Goal: Task Accomplishment & Management: Manage account settings

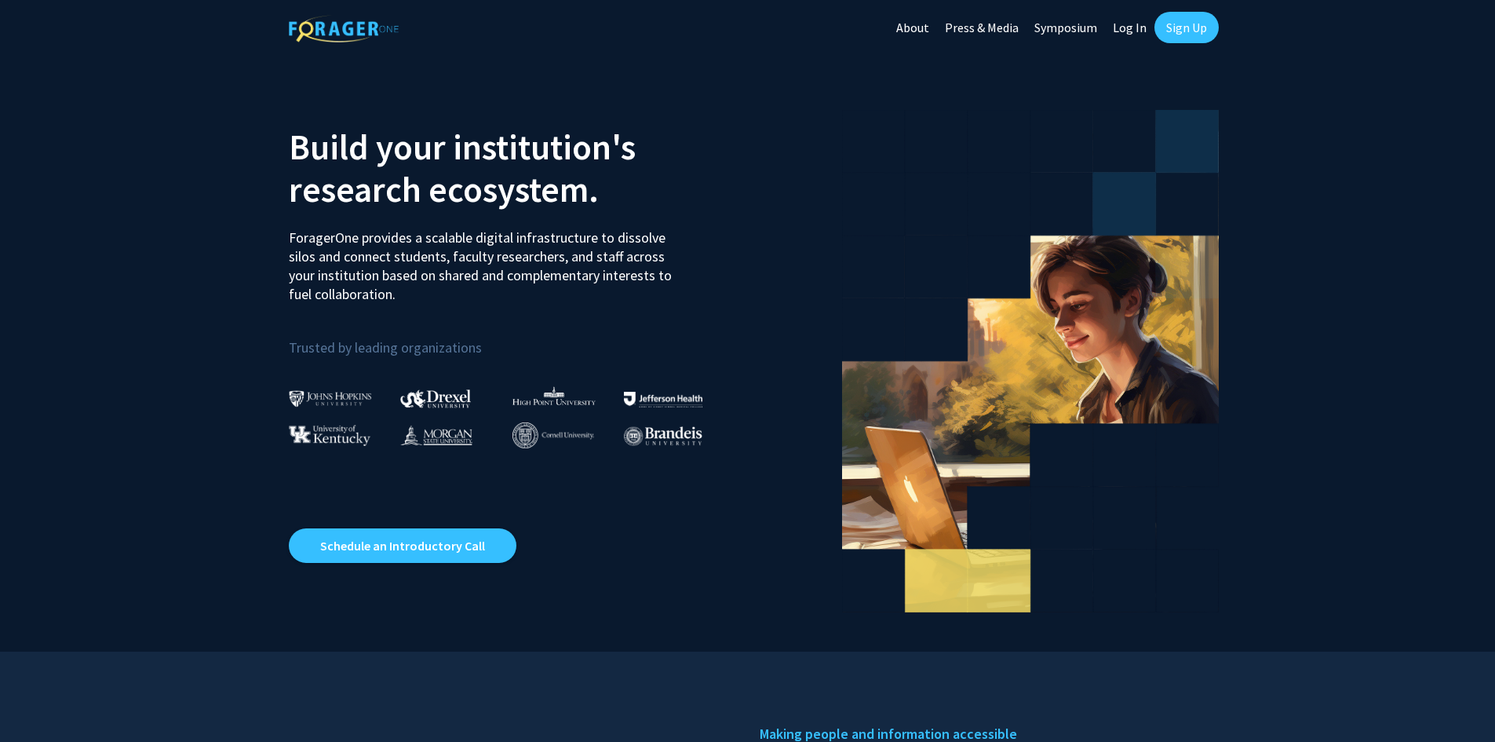
click at [1125, 22] on link "Log In" at bounding box center [1129, 27] width 49 height 55
select select
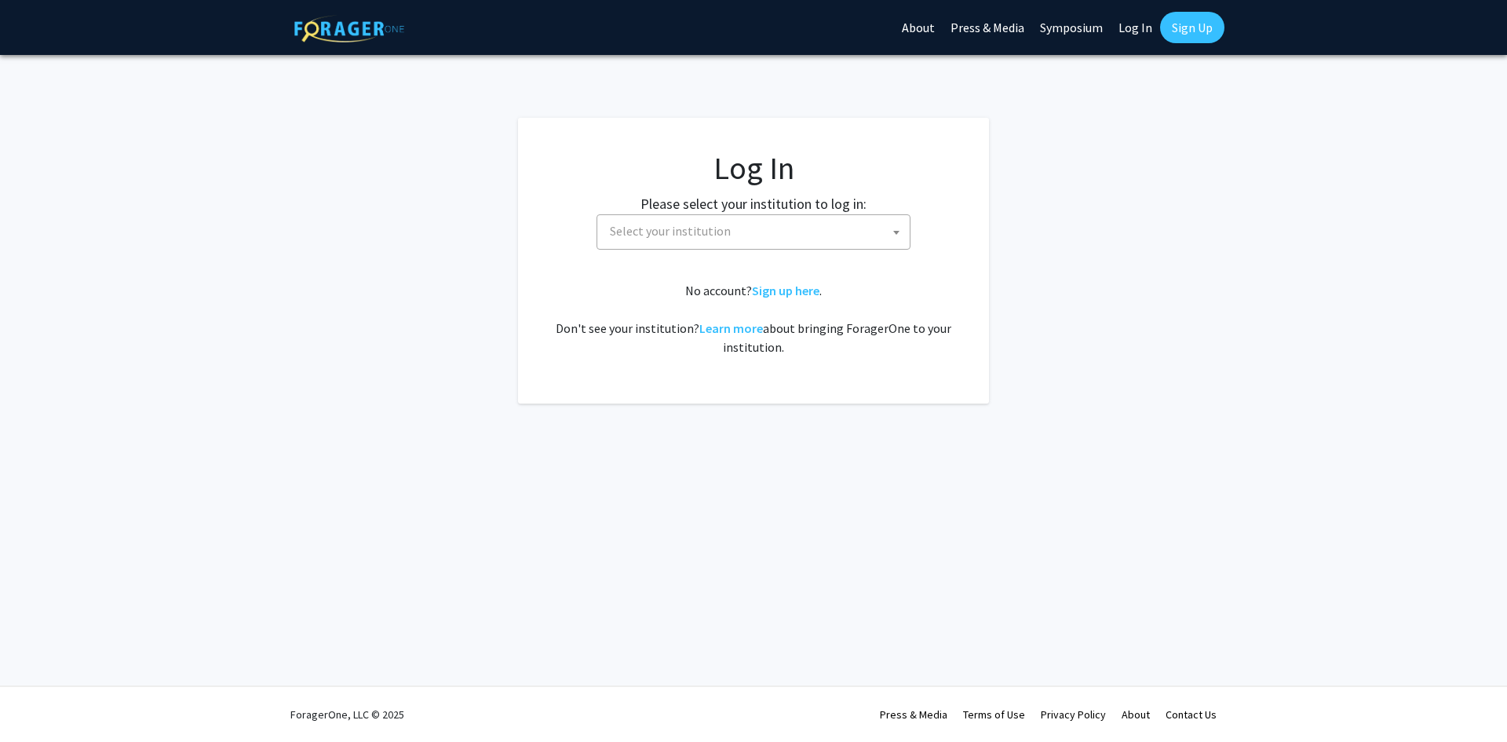
click at [772, 224] on span "Select your institution" at bounding box center [757, 231] width 306 height 32
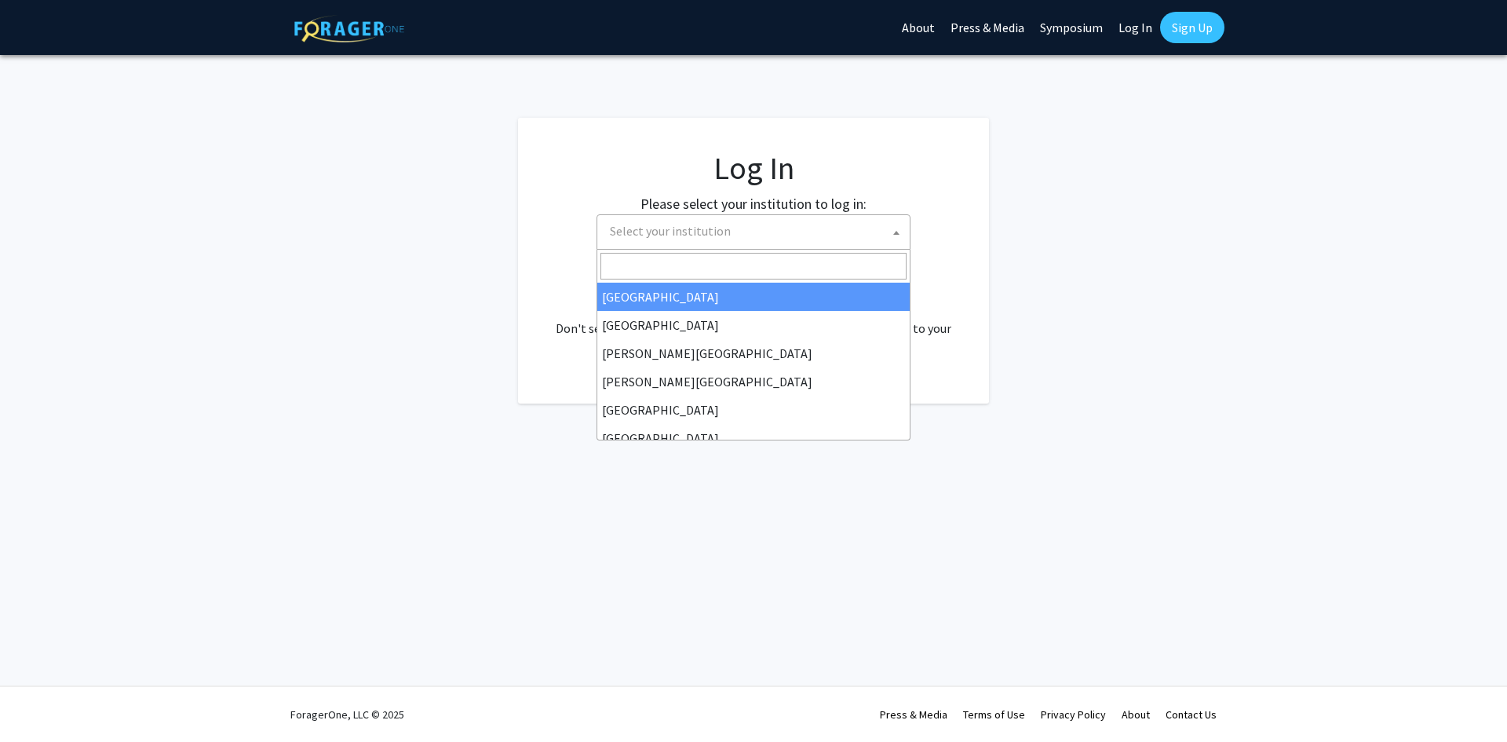
click at [683, 264] on input "Search" at bounding box center [753, 266] width 306 height 27
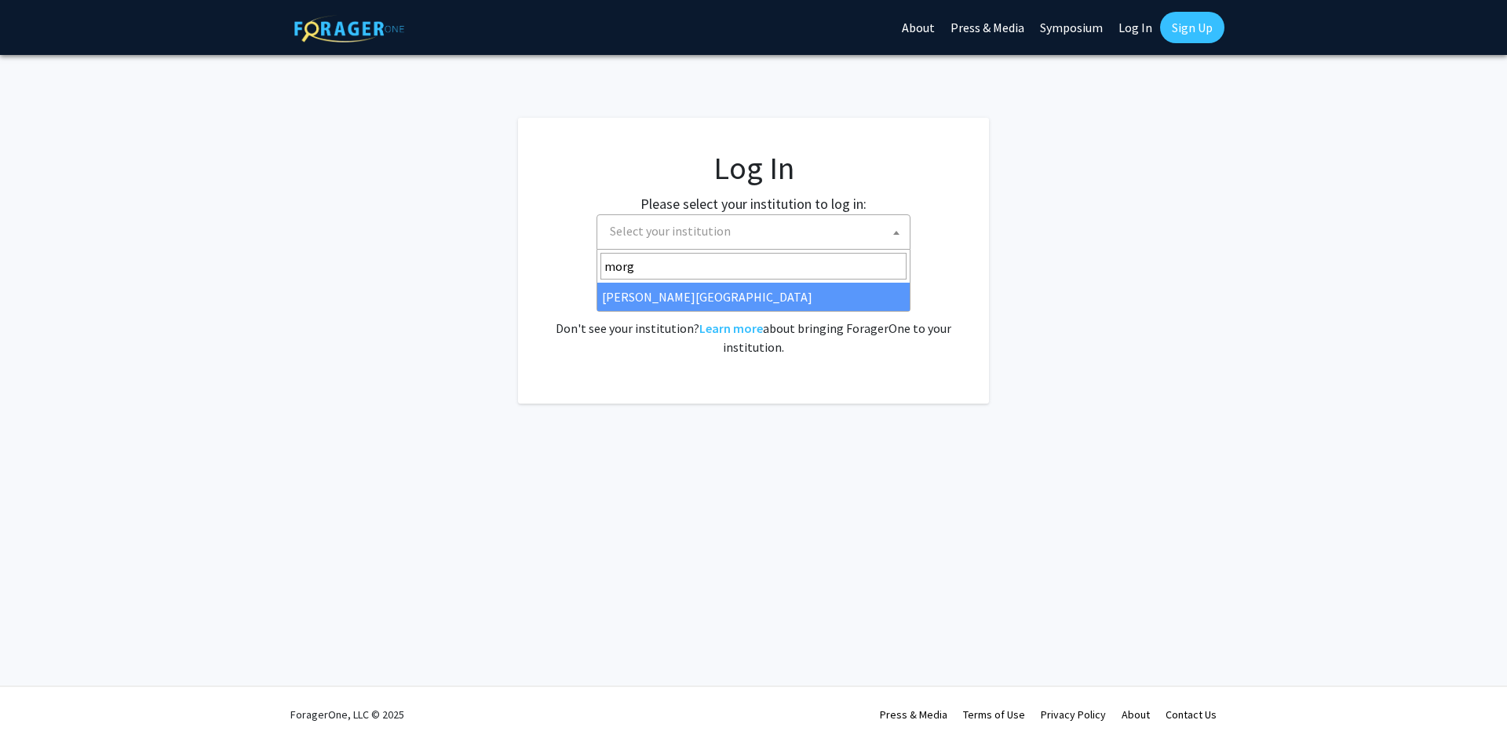
type input "morg"
select select "20"
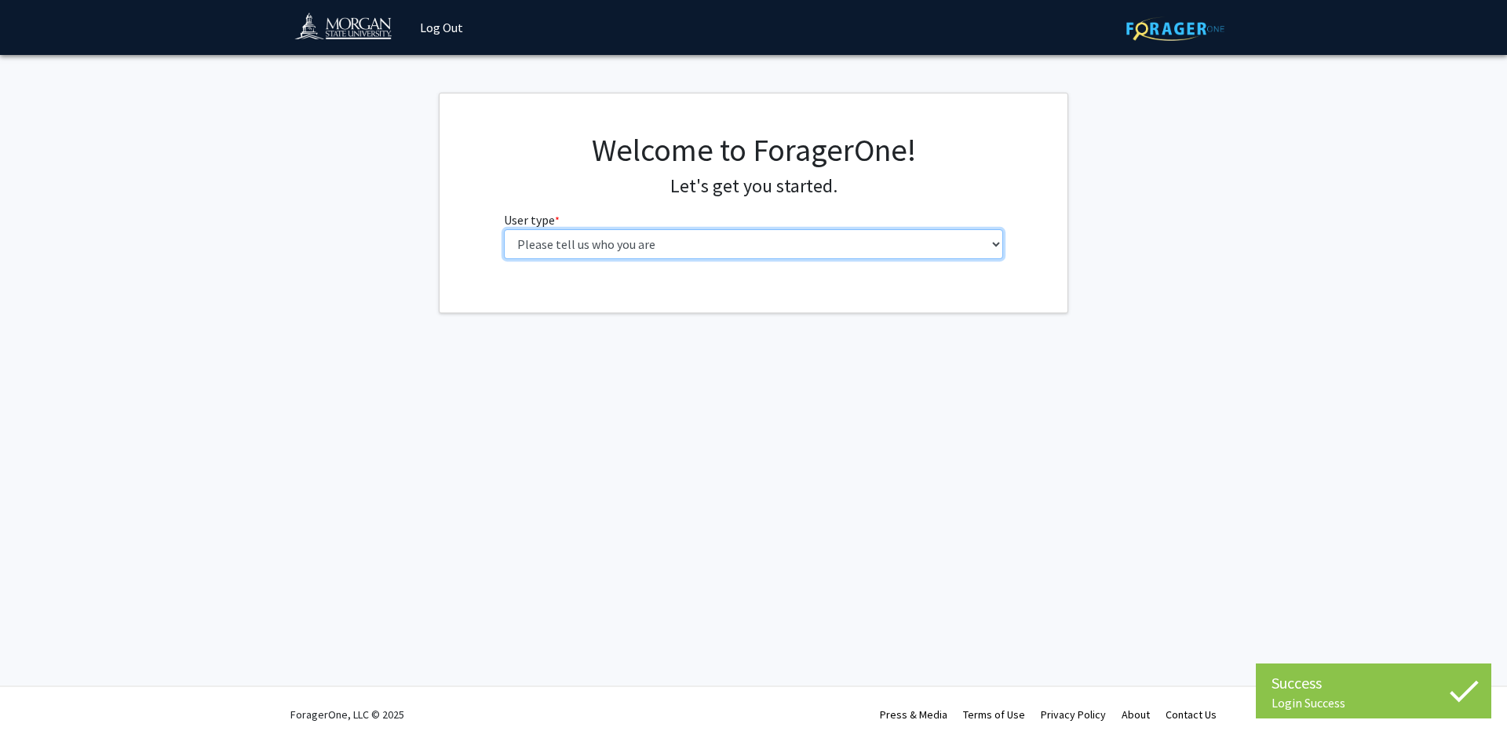
click at [753, 239] on select "Please tell us who you are Undergraduate Student Master's Student Doctoral Cand…" at bounding box center [754, 244] width 500 height 30
select select "1: undergrad"
click at [504, 229] on select "Please tell us who you are Undergraduate Student Master's Student Doctoral Cand…" at bounding box center [754, 244] width 500 height 30
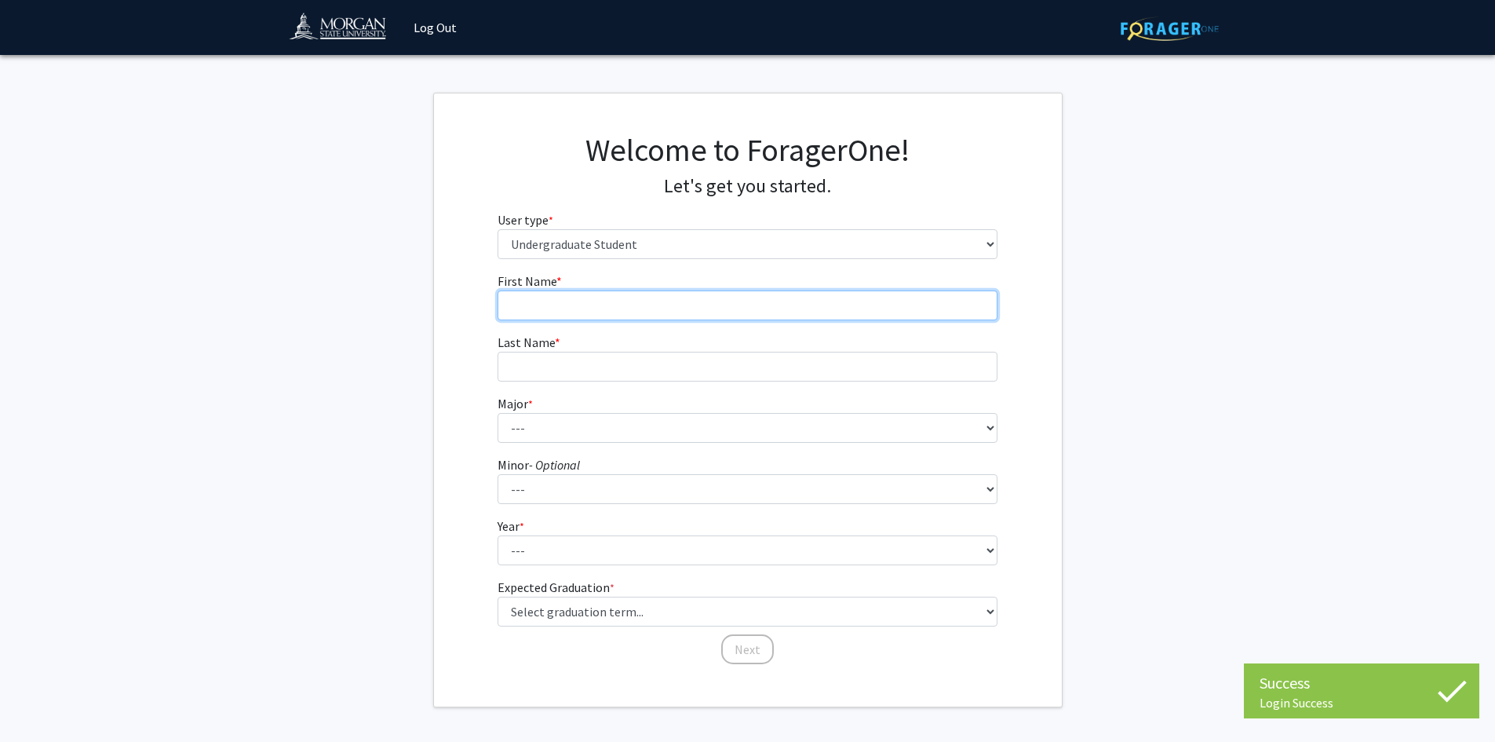
click at [594, 297] on input "First Name * required" at bounding box center [748, 305] width 500 height 30
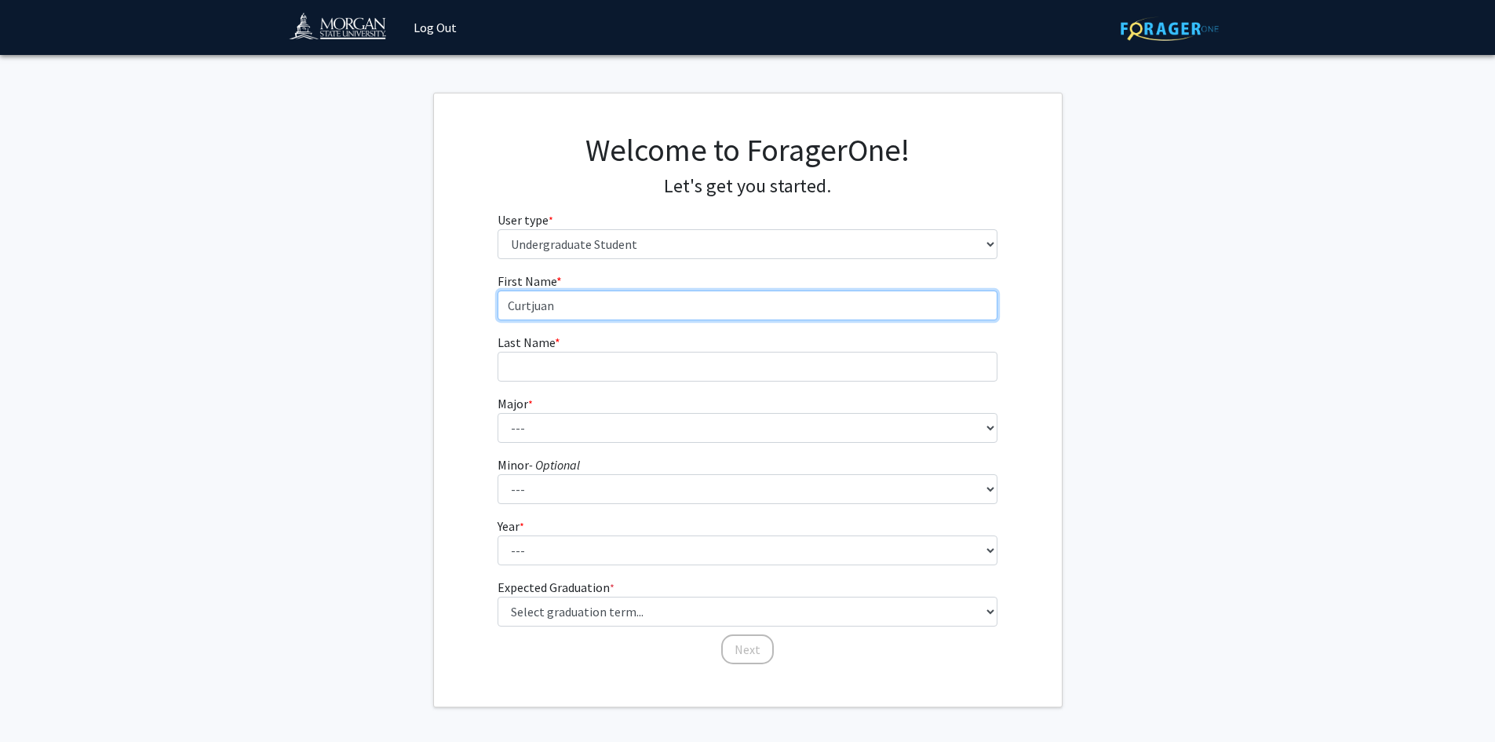
type input "Curtjuan"
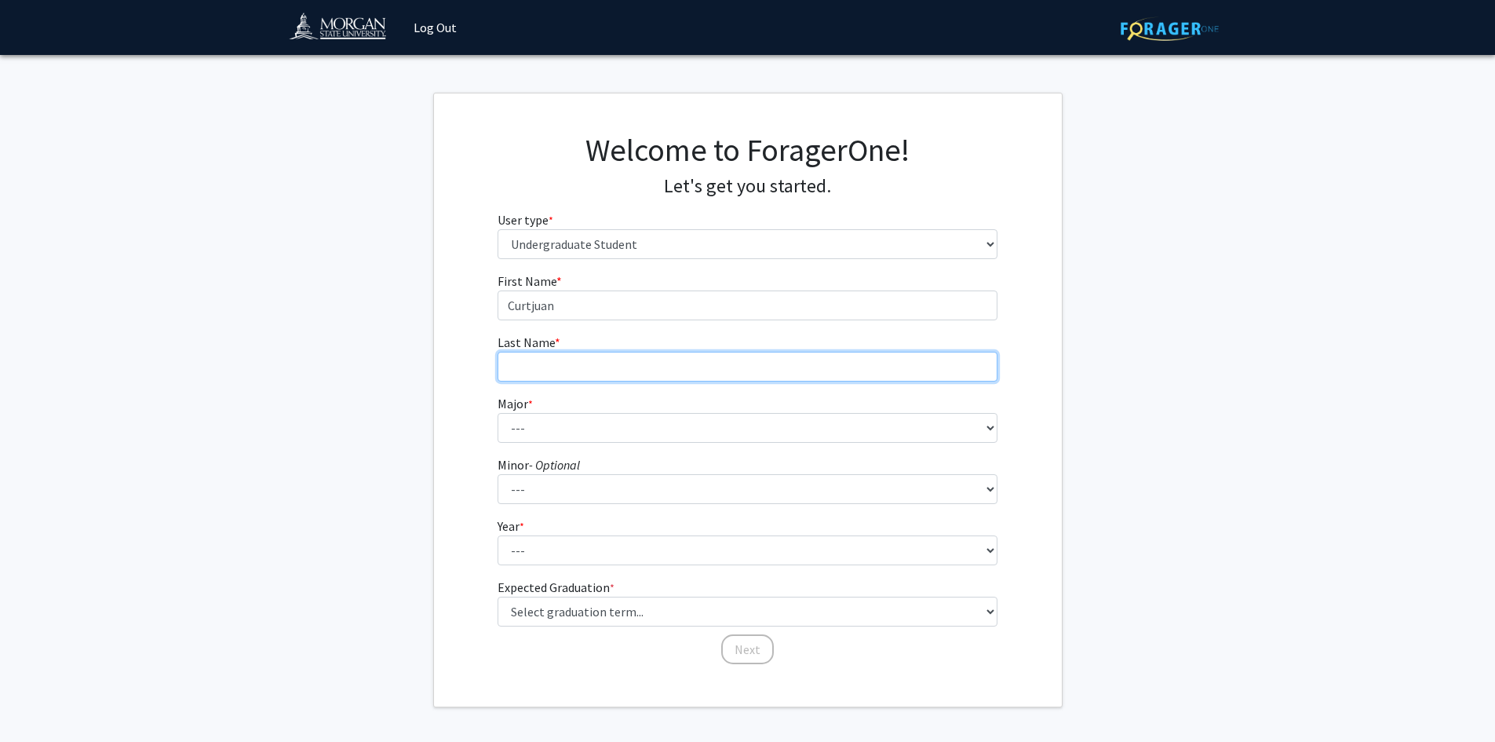
click at [598, 366] on input "Last Name * required" at bounding box center [748, 367] width 500 height 30
type input "Moore"
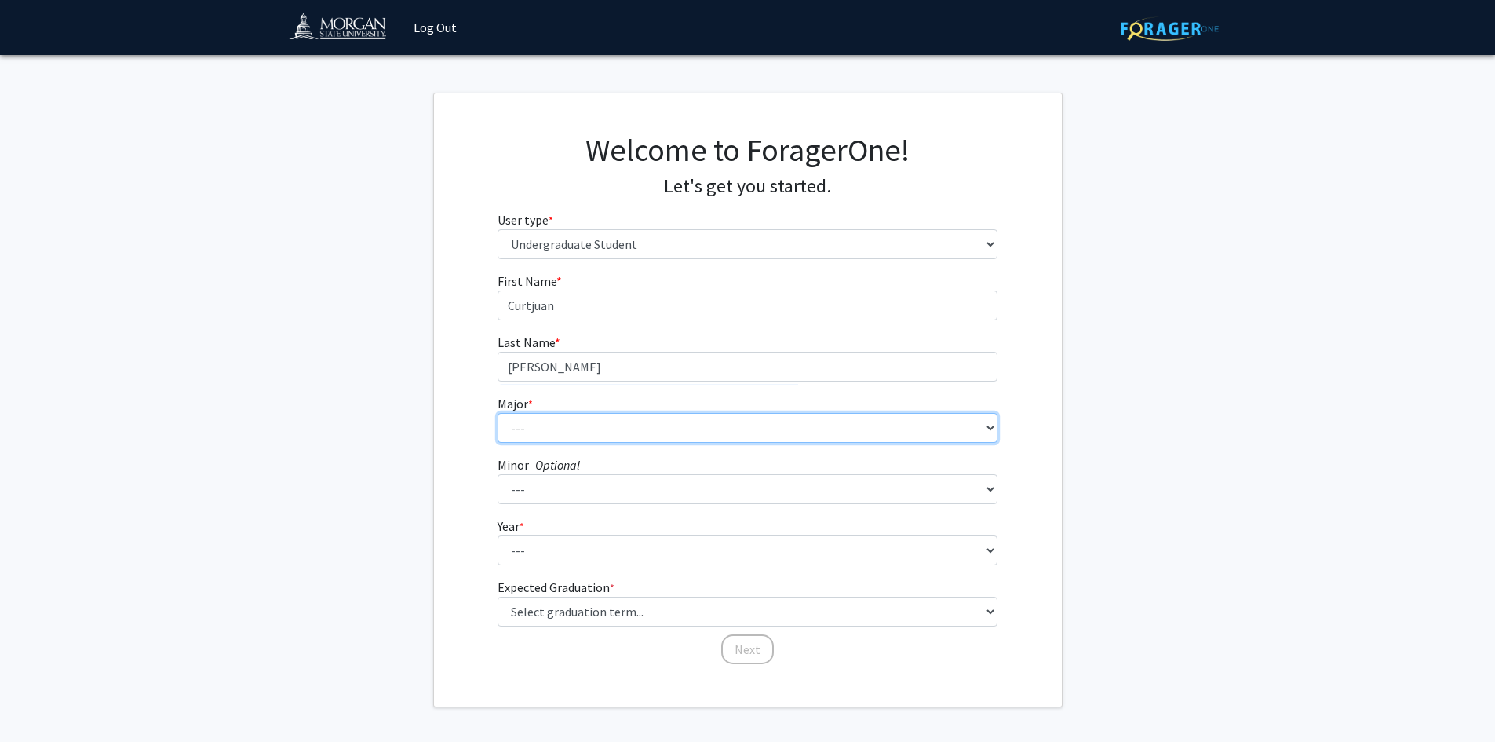
click at [573, 430] on select "--- Accounting Actuarial Science Applied Liberal Studies Architecture and Envir…" at bounding box center [748, 428] width 500 height 30
select select "7: 1597"
click at [498, 413] on select "--- Accounting Actuarial Science Applied Liberal Studies Architecture and Envir…" at bounding box center [748, 428] width 500 height 30
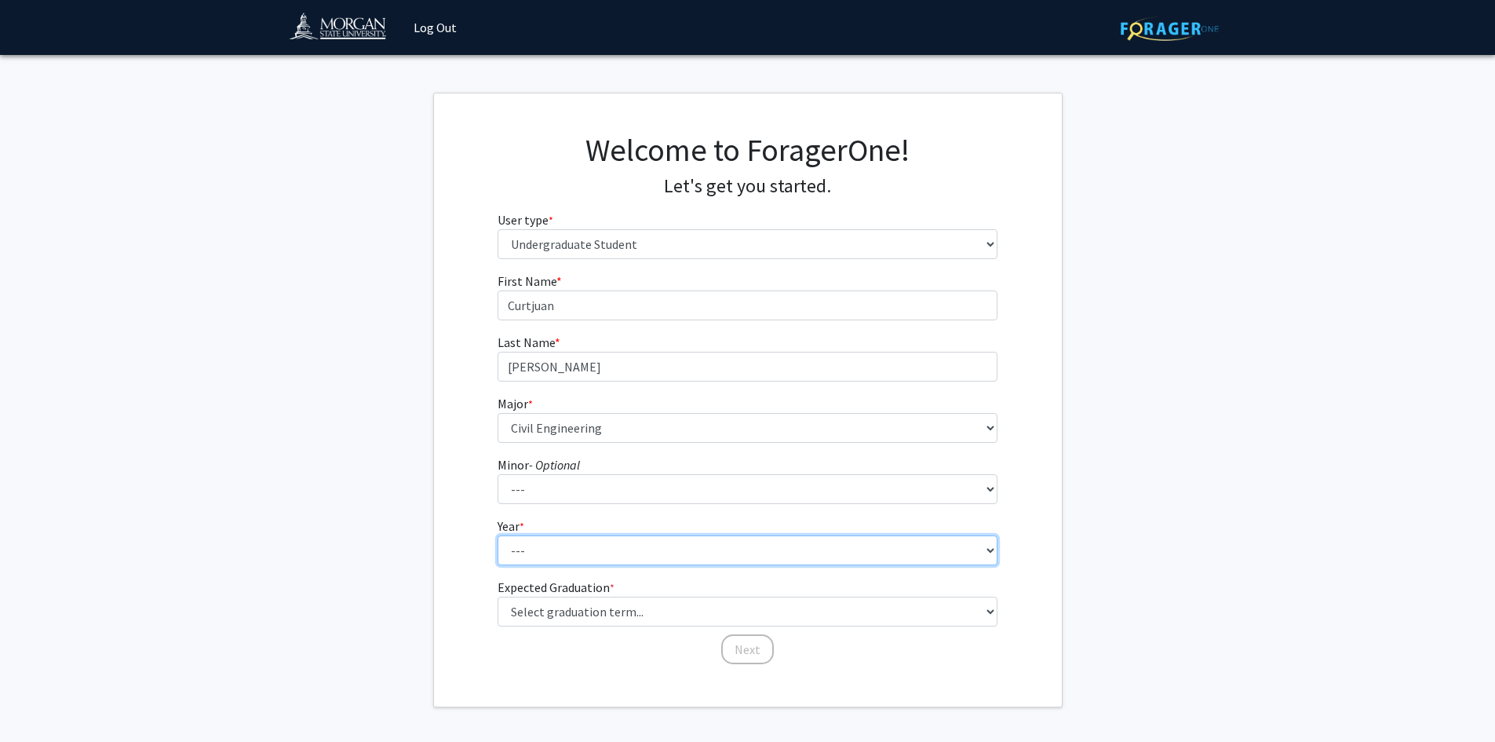
click at [545, 554] on select "--- First-year Sophomore Junior Senior Postbaccalaureate Certificate" at bounding box center [748, 550] width 500 height 30
select select "1: first-year"
click at [498, 535] on select "--- First-year Sophomore Junior Senior Postbaccalaureate Certificate" at bounding box center [748, 550] width 500 height 30
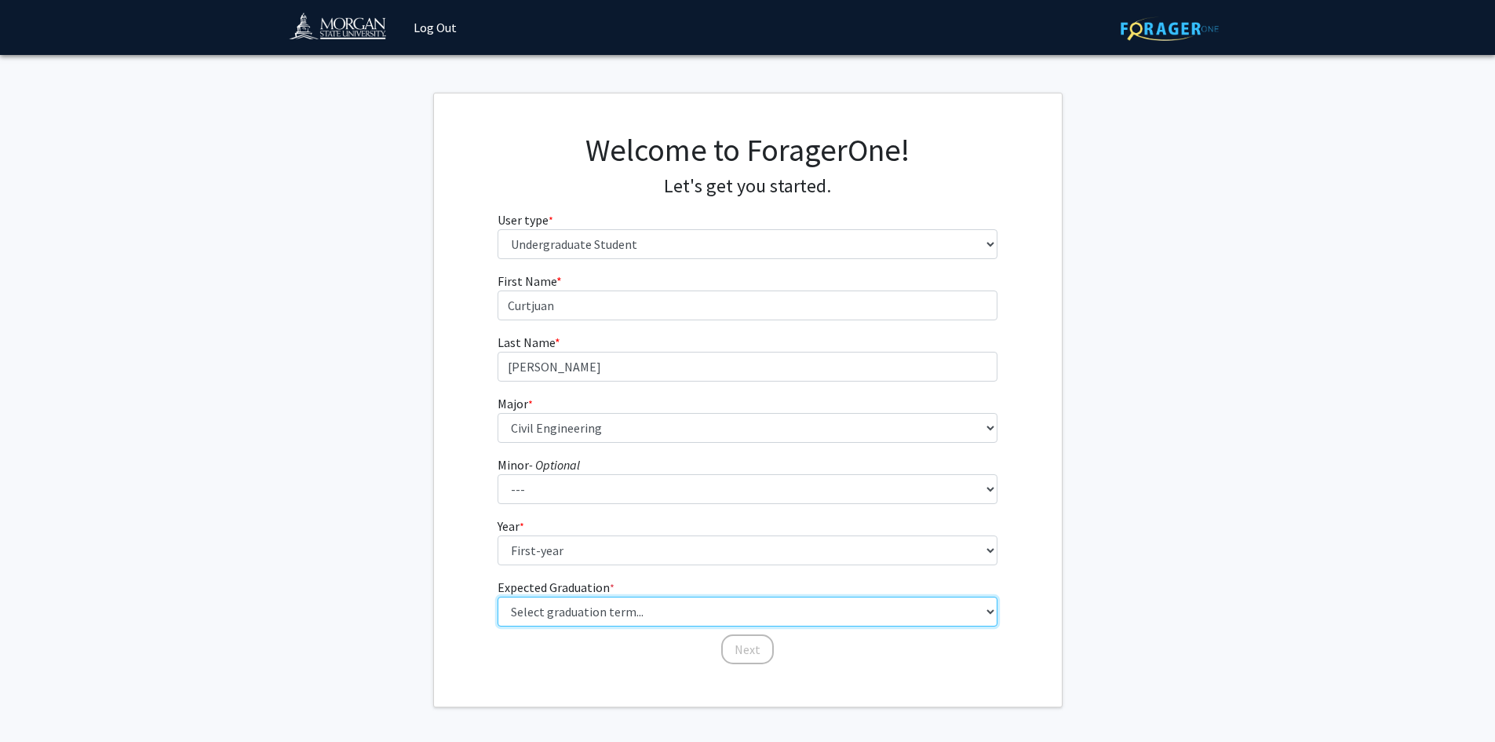
click at [540, 606] on select "Select graduation term... Spring 2025 Summer 2025 Fall 2025 Winter 2025 Spring …" at bounding box center [748, 611] width 500 height 30
select select "17: spring_2029"
click at [498, 596] on select "Select graduation term... Spring 2025 Summer 2025 Fall 2025 Winter 2025 Spring …" at bounding box center [748, 611] width 500 height 30
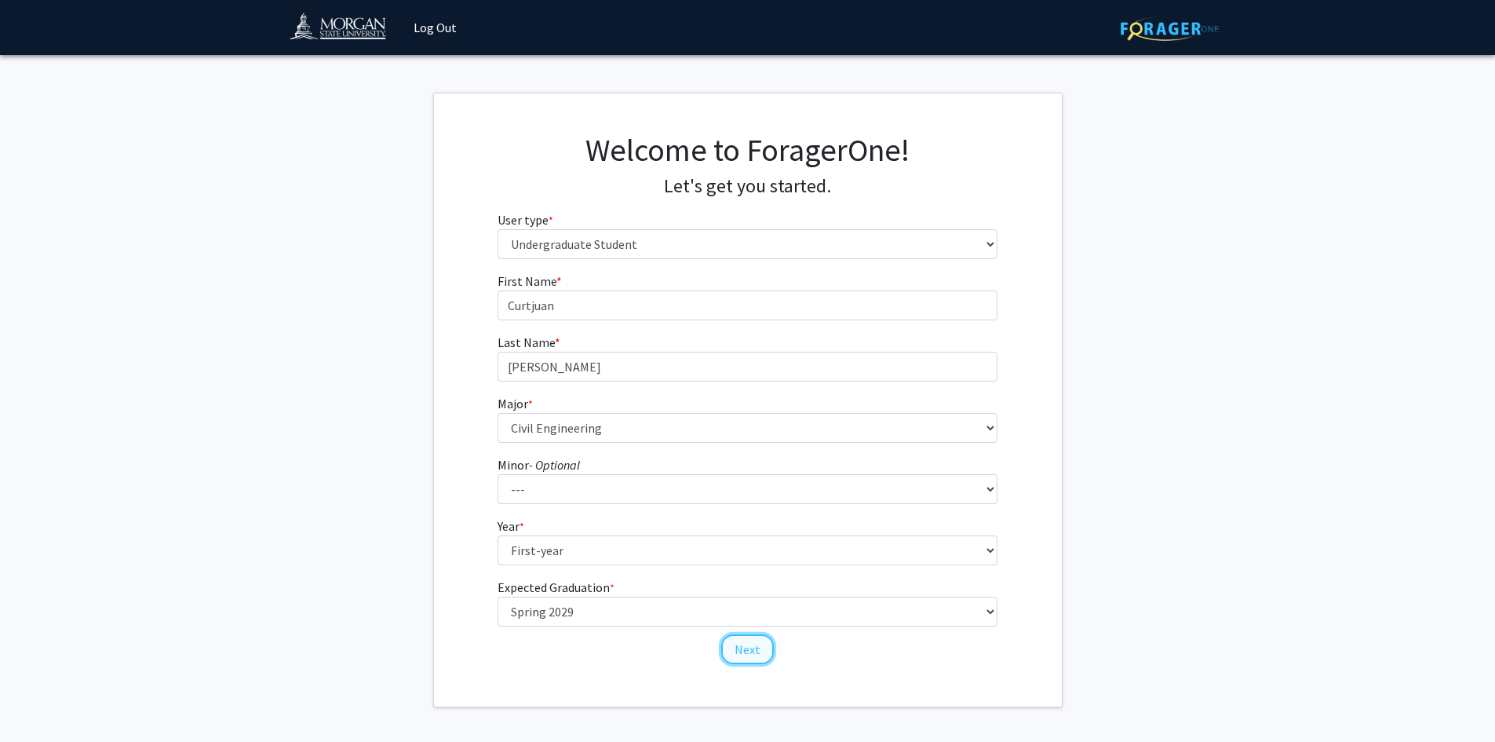
click at [741, 639] on button "Next" at bounding box center [747, 649] width 53 height 30
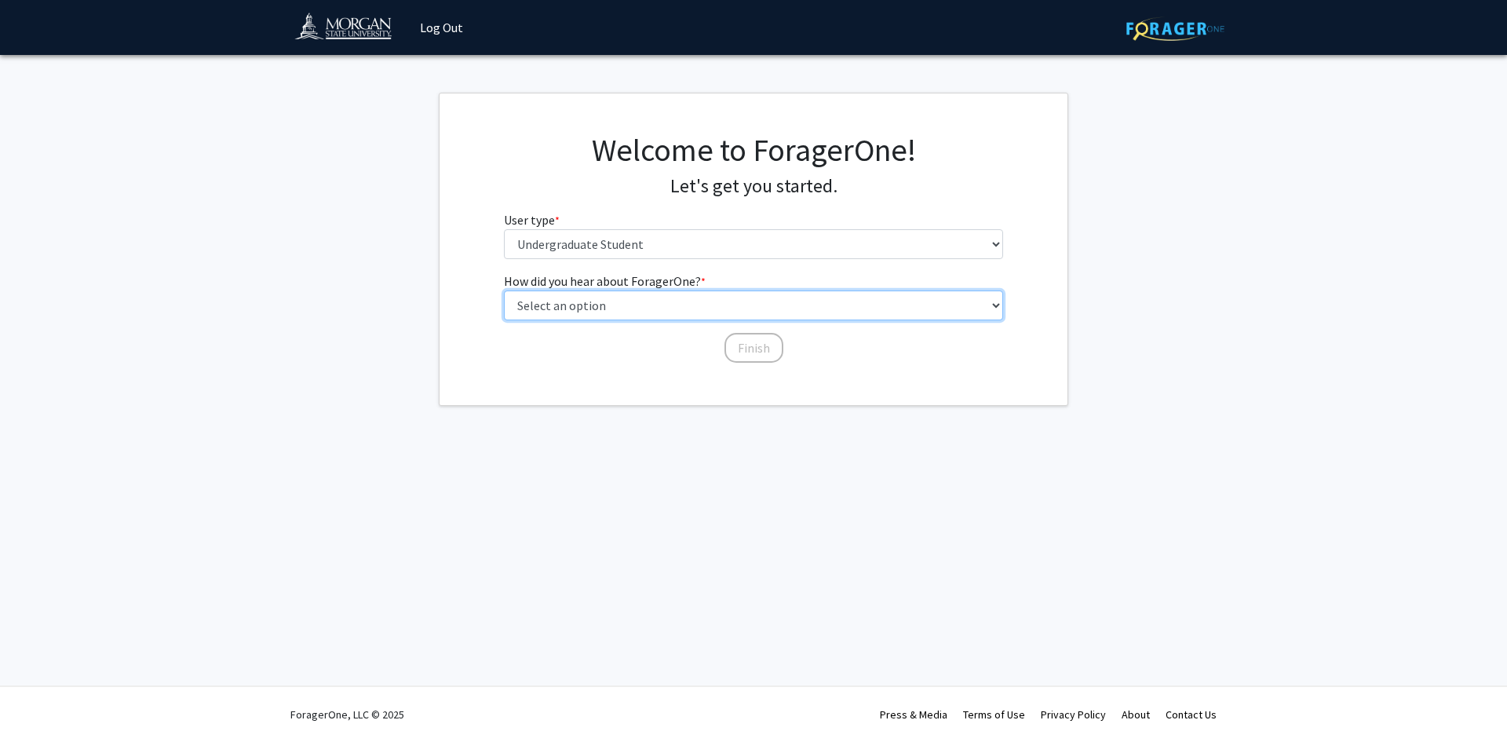
click at [651, 312] on select "Select an option Peer/student recommendation Faculty/staff recommendation Unive…" at bounding box center [754, 305] width 500 height 30
select select "2: faculty_recommendation"
click at [504, 290] on select "Select an option Peer/student recommendation Faculty/staff recommendation Unive…" at bounding box center [754, 305] width 500 height 30
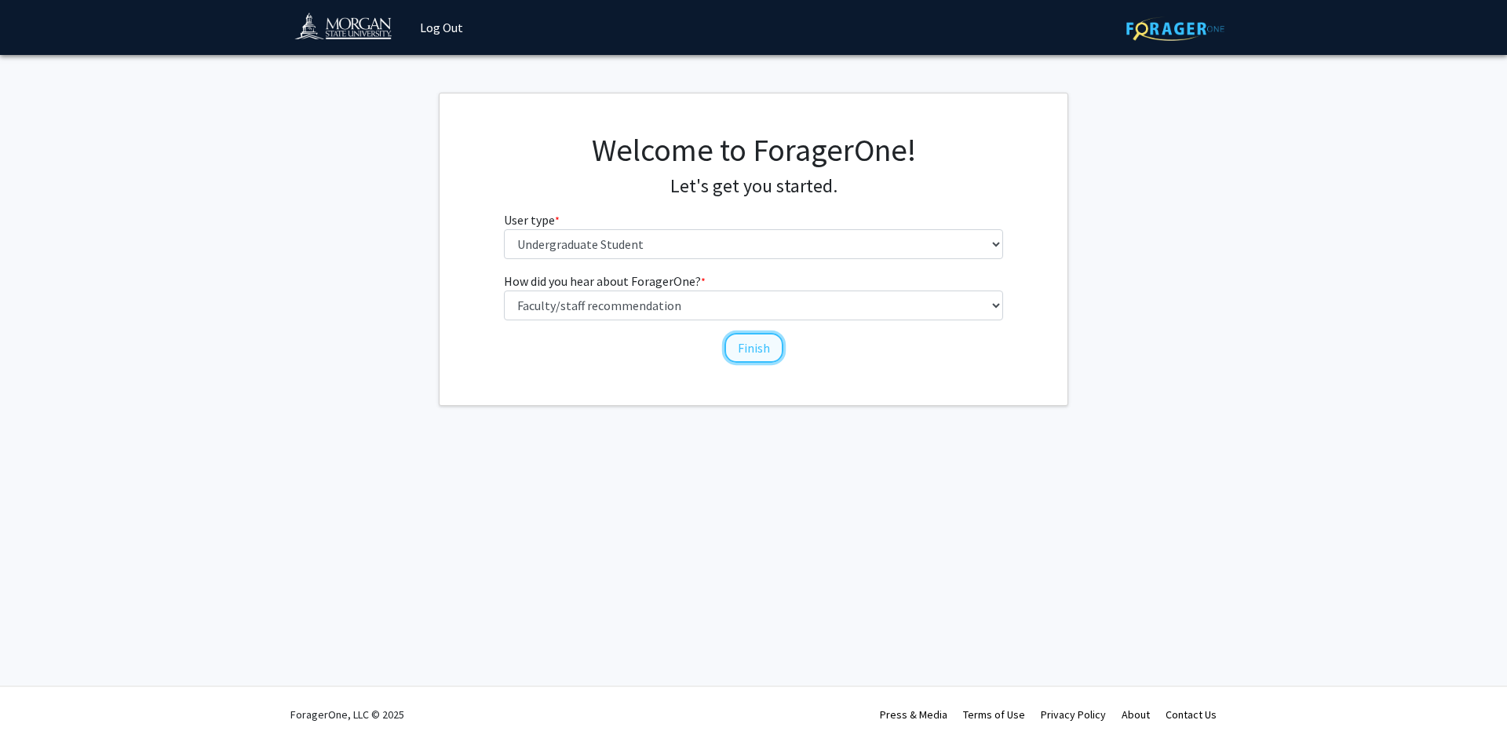
click at [757, 345] on button "Finish" at bounding box center [753, 348] width 59 height 30
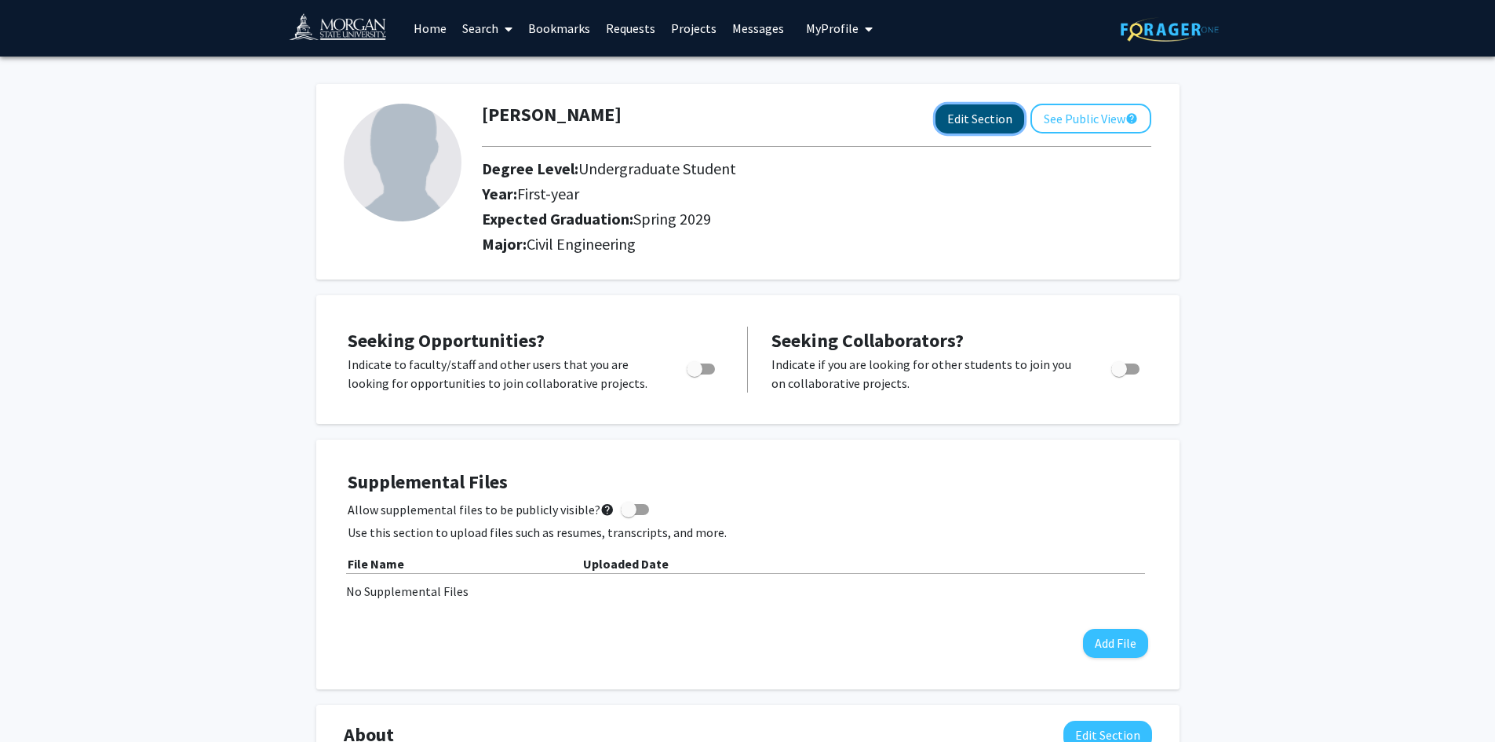
click at [983, 117] on button "Edit Section" at bounding box center [980, 118] width 89 height 29
select select "first-year"
select select "45: spring_2029"
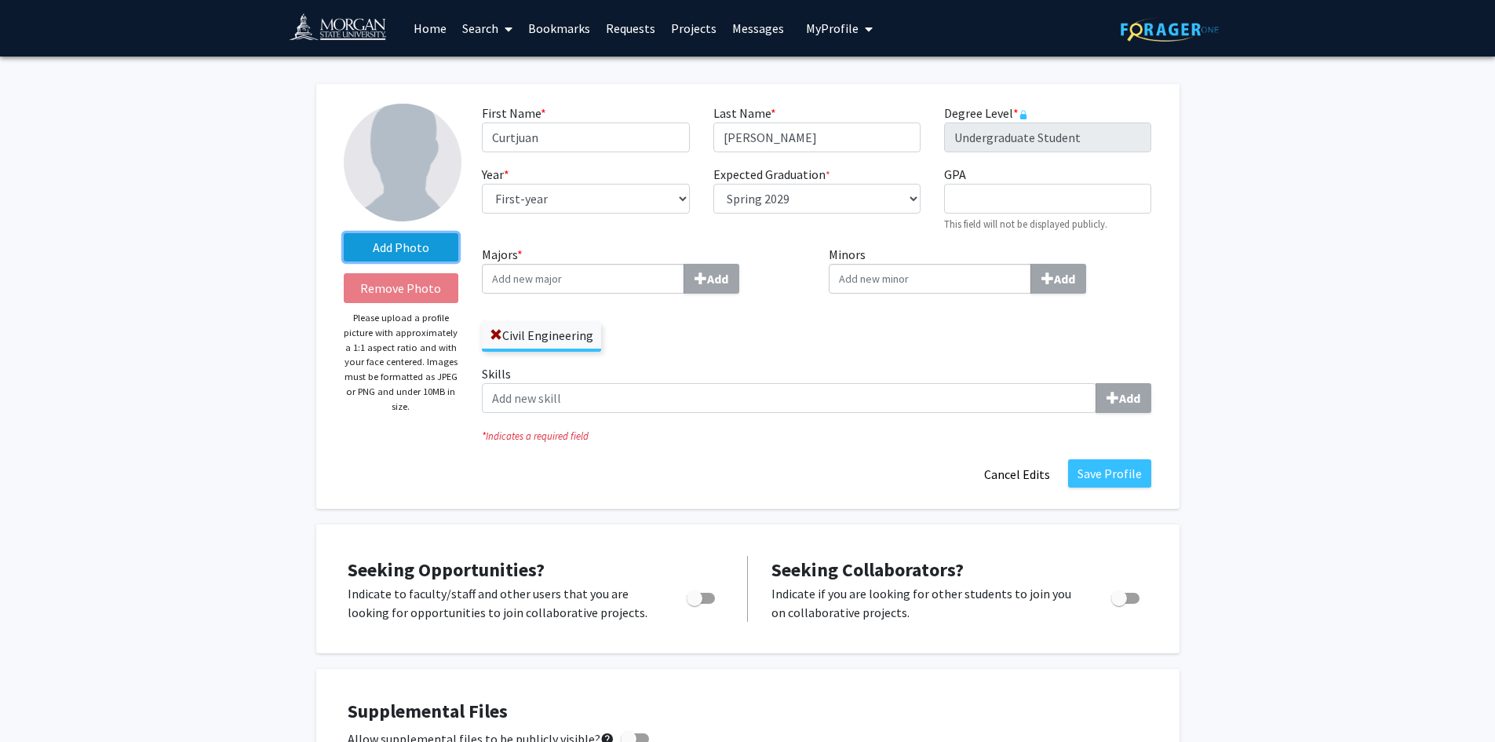
click at [392, 246] on label "Add Photo" at bounding box center [401, 247] width 115 height 28
click at [0, 0] on input "Add Photo" at bounding box center [0, 0] width 0 height 0
click at [414, 236] on label "Add Photo" at bounding box center [401, 247] width 115 height 28
click at [0, 0] on input "Add Photo" at bounding box center [0, 0] width 0 height 0
click at [419, 259] on label "Add Photo" at bounding box center [401, 247] width 115 height 28
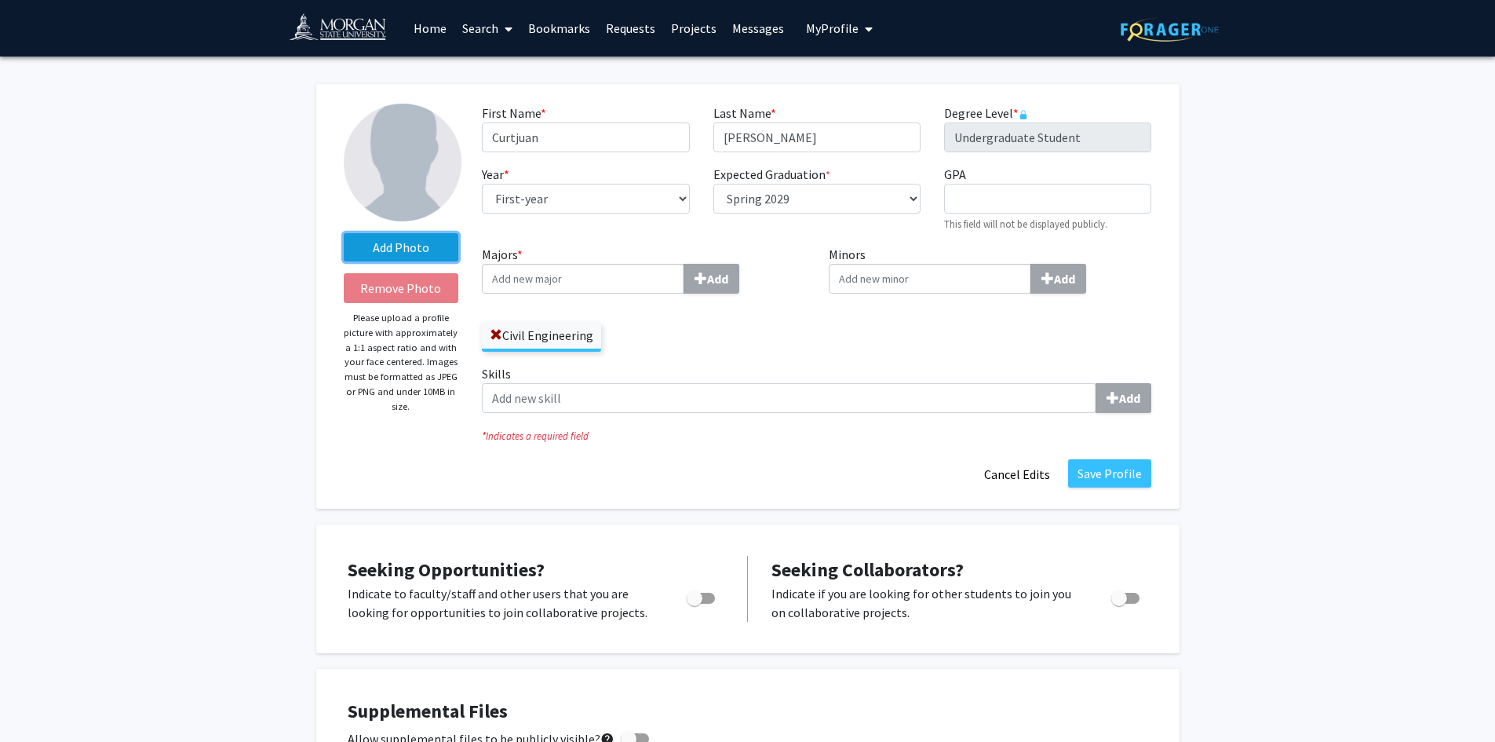
click at [0, 0] on input "Add Photo" at bounding box center [0, 0] width 0 height 0
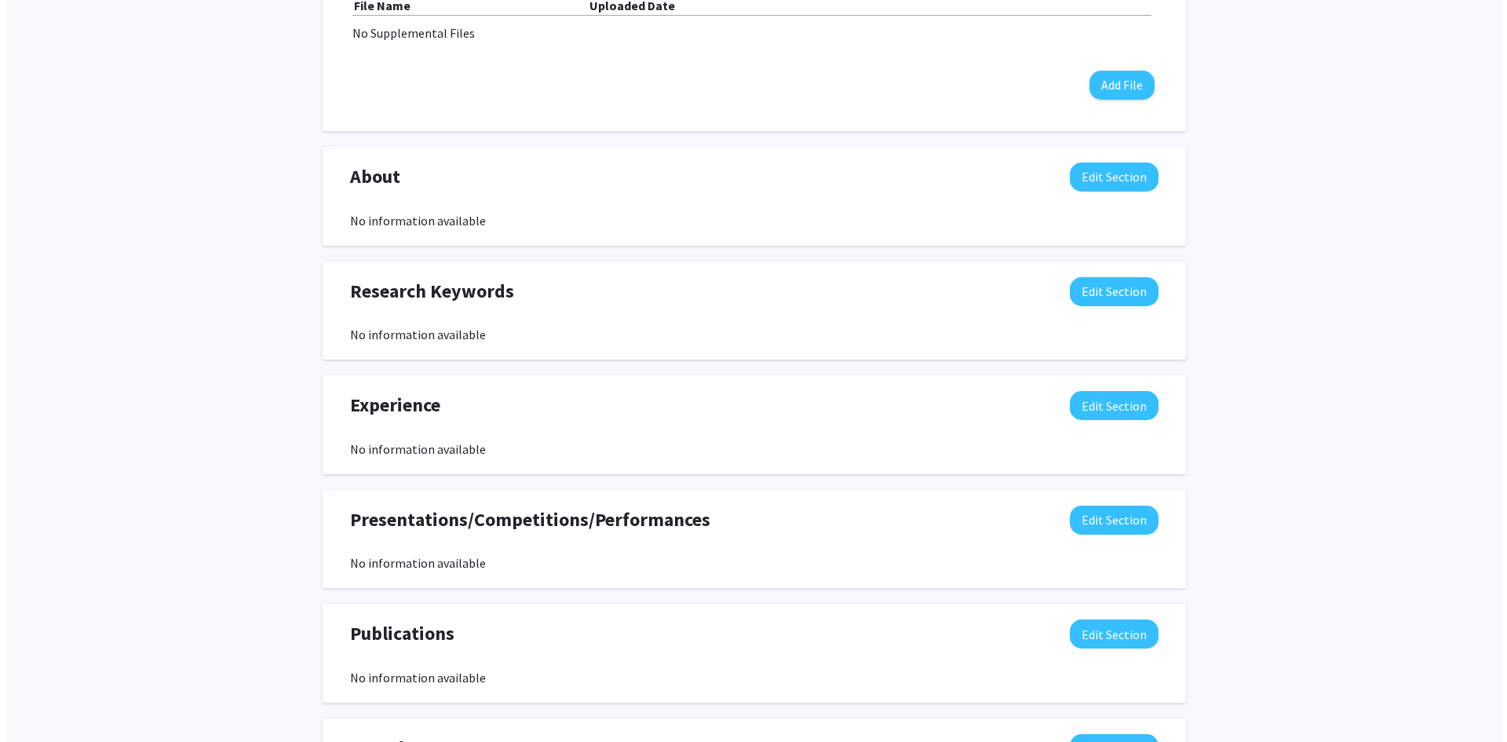
scroll to position [788, 0]
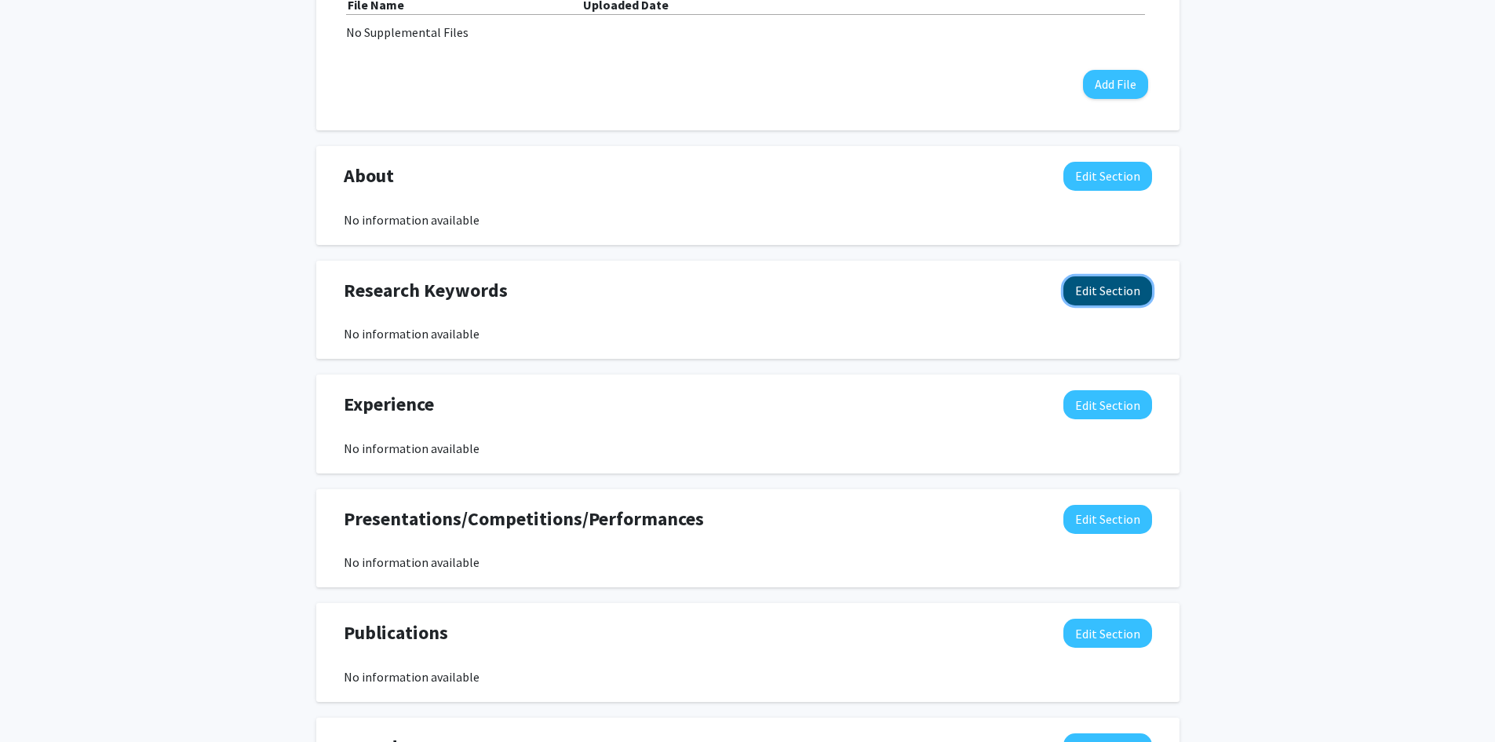
click at [1096, 286] on button "Edit Section" at bounding box center [1107, 290] width 89 height 29
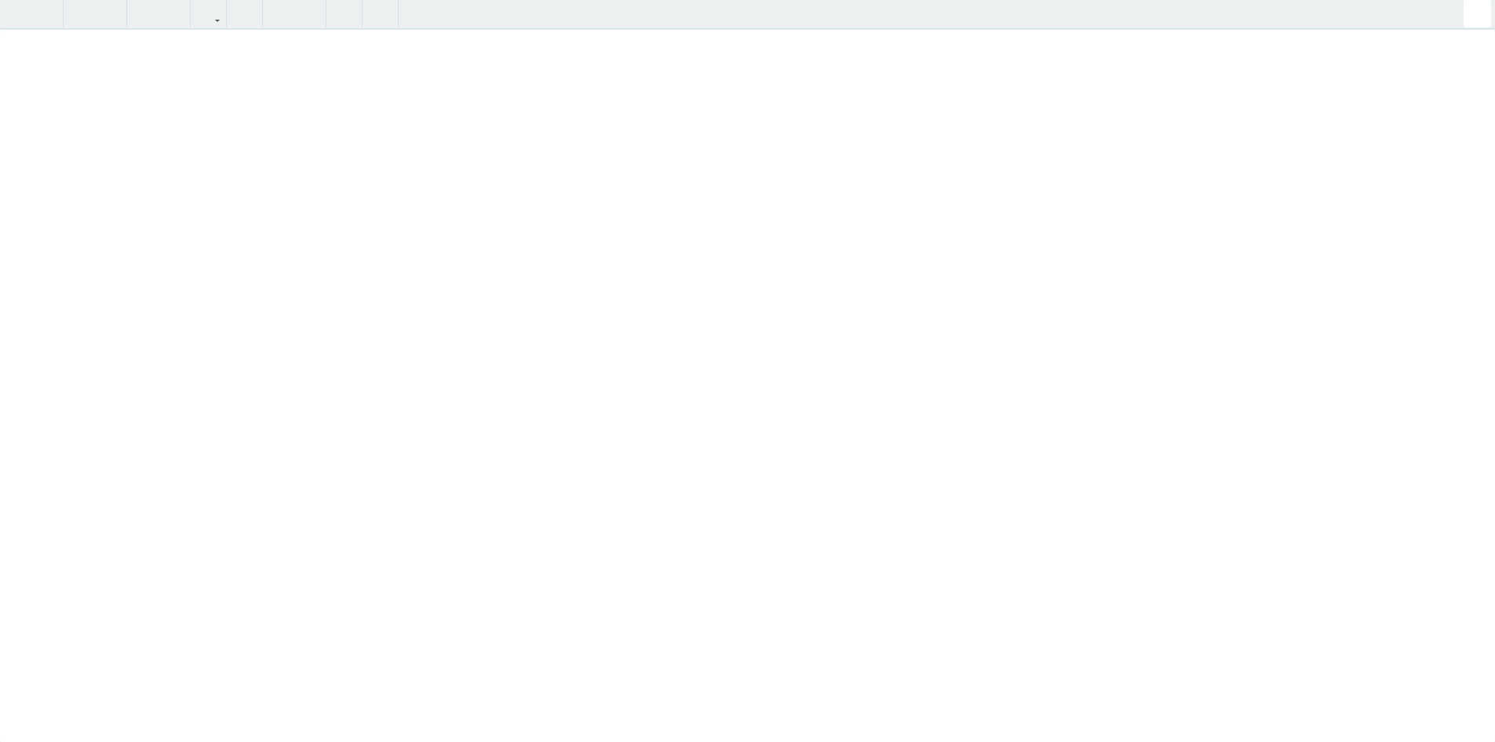
click at [1136, 355] on div "Insert link Remove link" at bounding box center [747, 371] width 1495 height 742
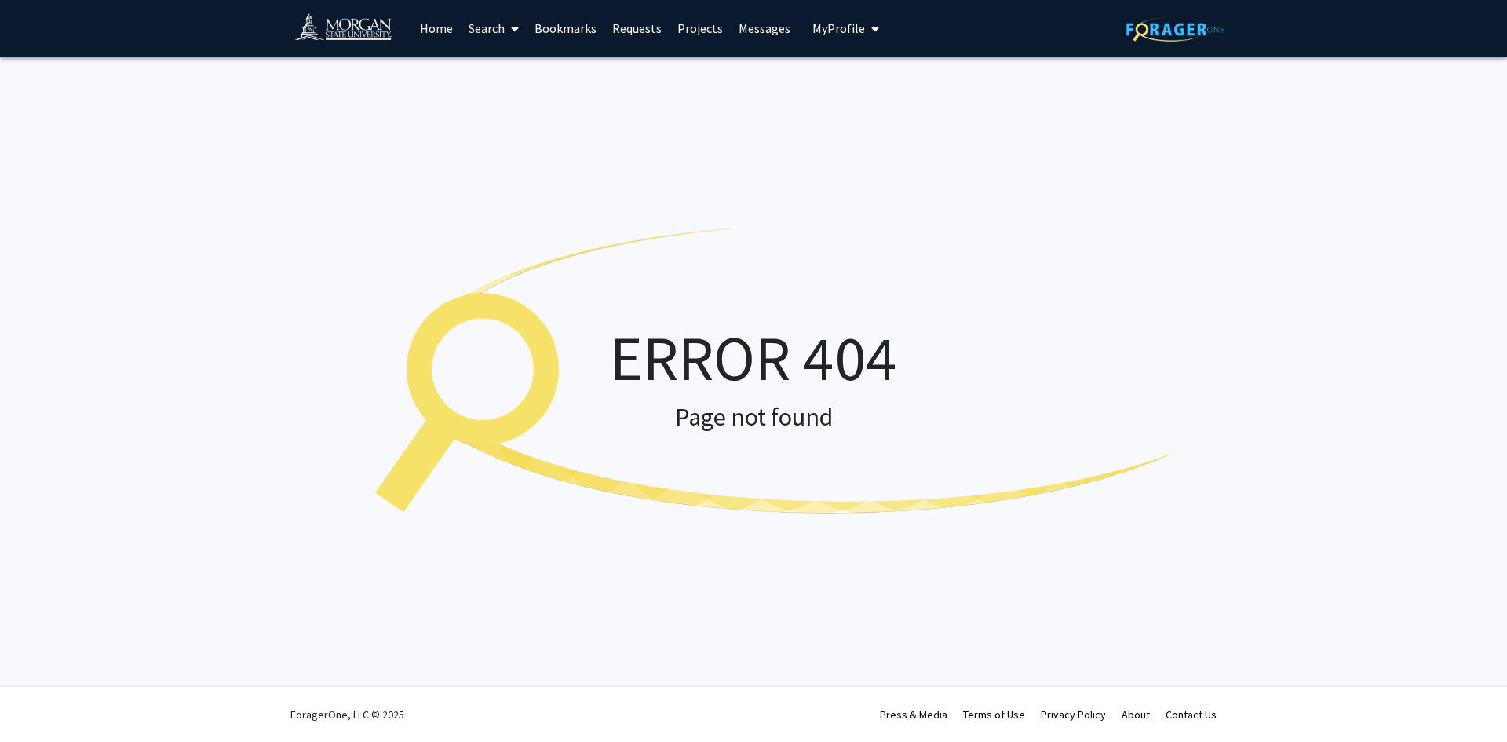
click at [826, 19] on button "My Profile" at bounding box center [846, 28] width 76 height 57
click at [864, 77] on span "Curtjuan Moore" at bounding box center [910, 72] width 95 height 17
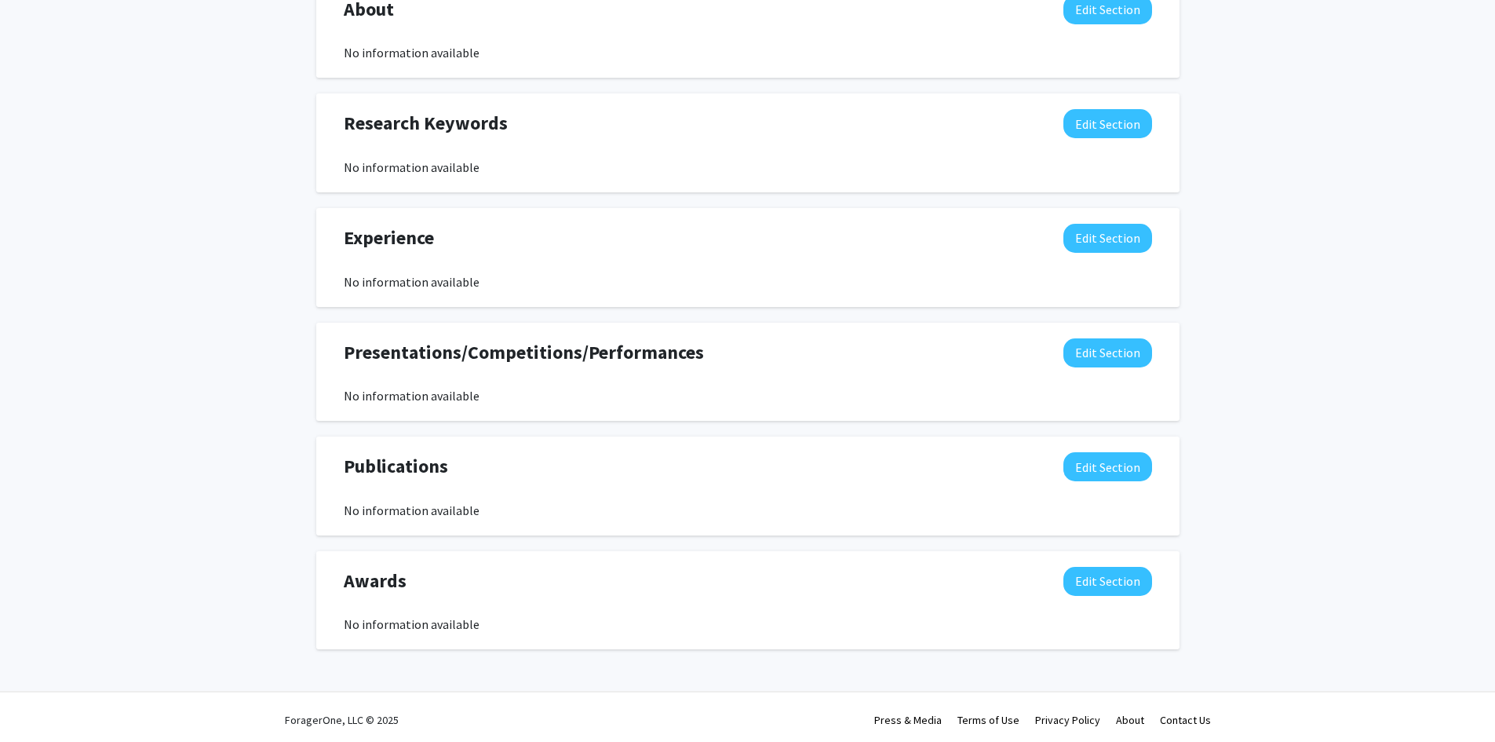
scroll to position [731, 0]
